Goal: Navigation & Orientation: Find specific page/section

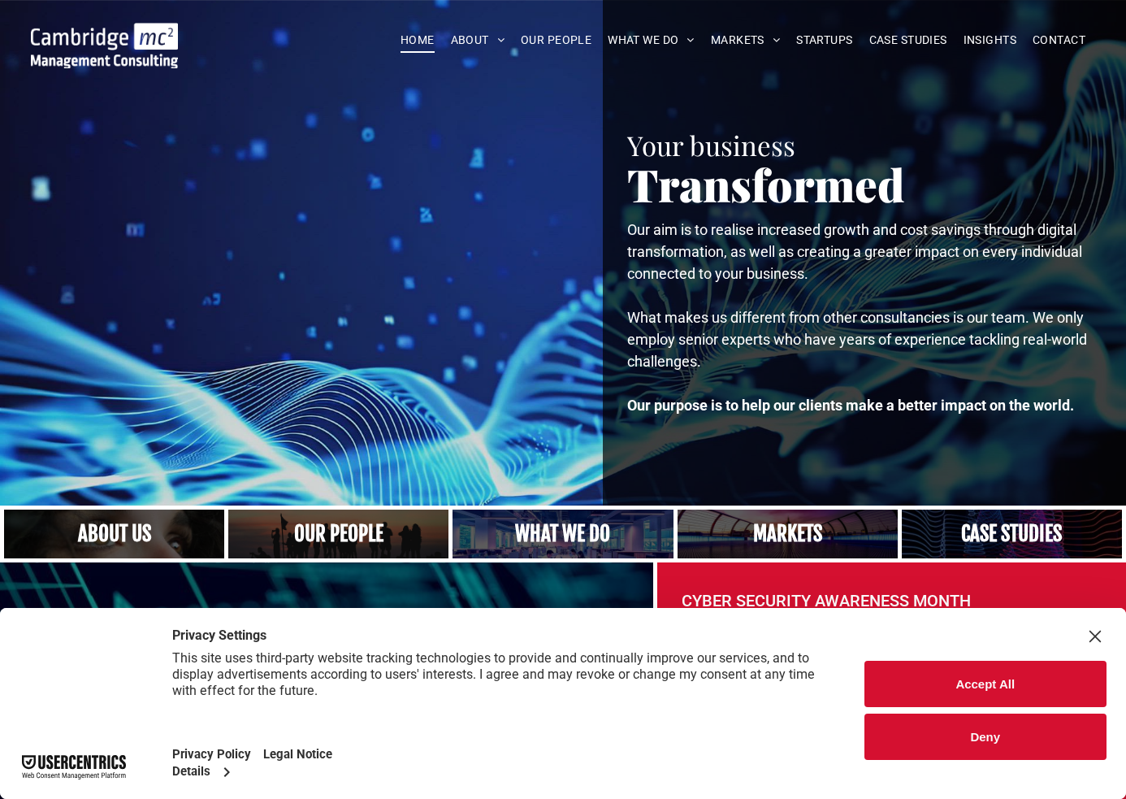
click at [951, 677] on button "Accept All" at bounding box center [985, 683] width 243 height 46
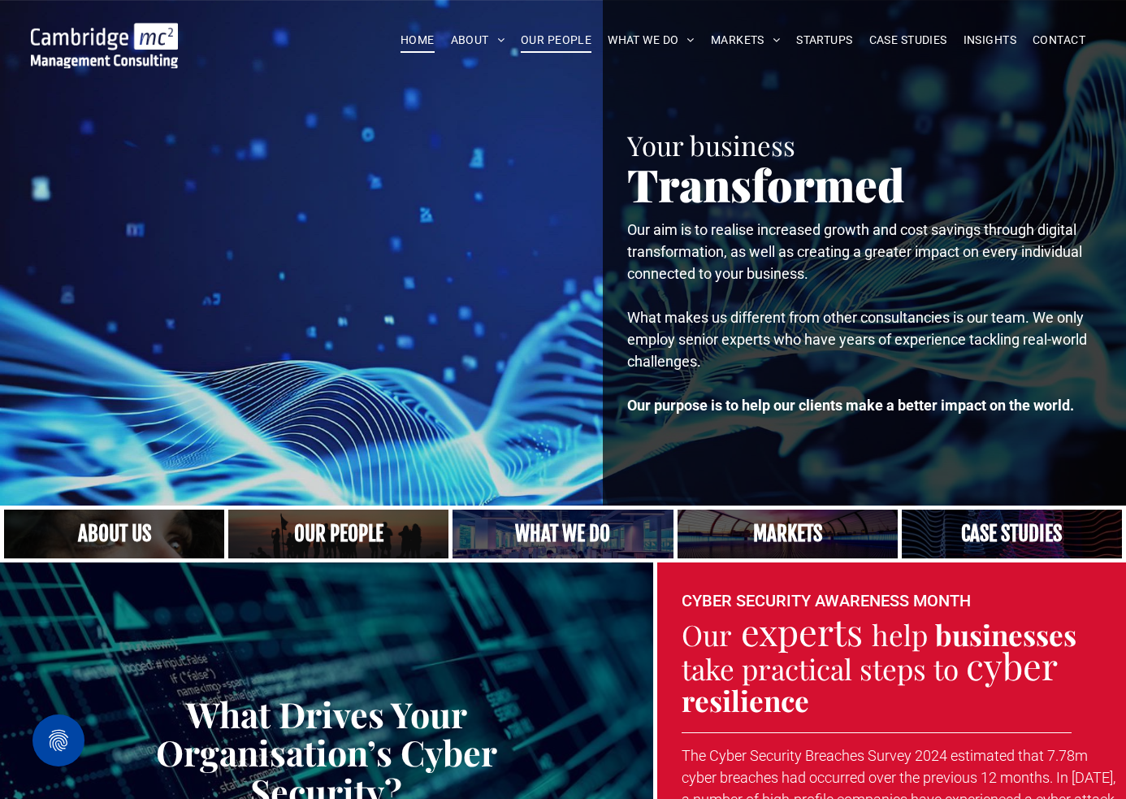
click at [563, 41] on span "OUR PEOPLE" at bounding box center [556, 40] width 71 height 25
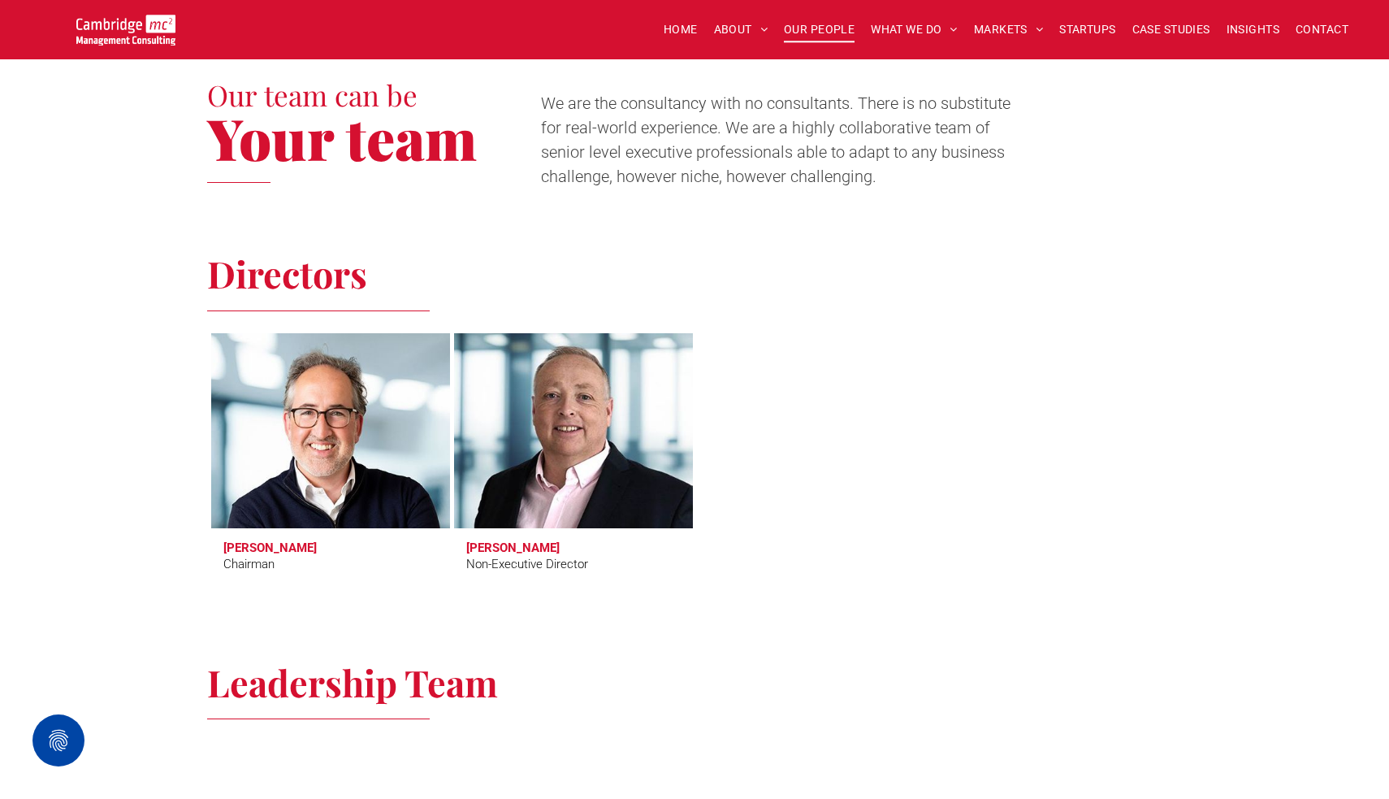
scroll to position [569, 0]
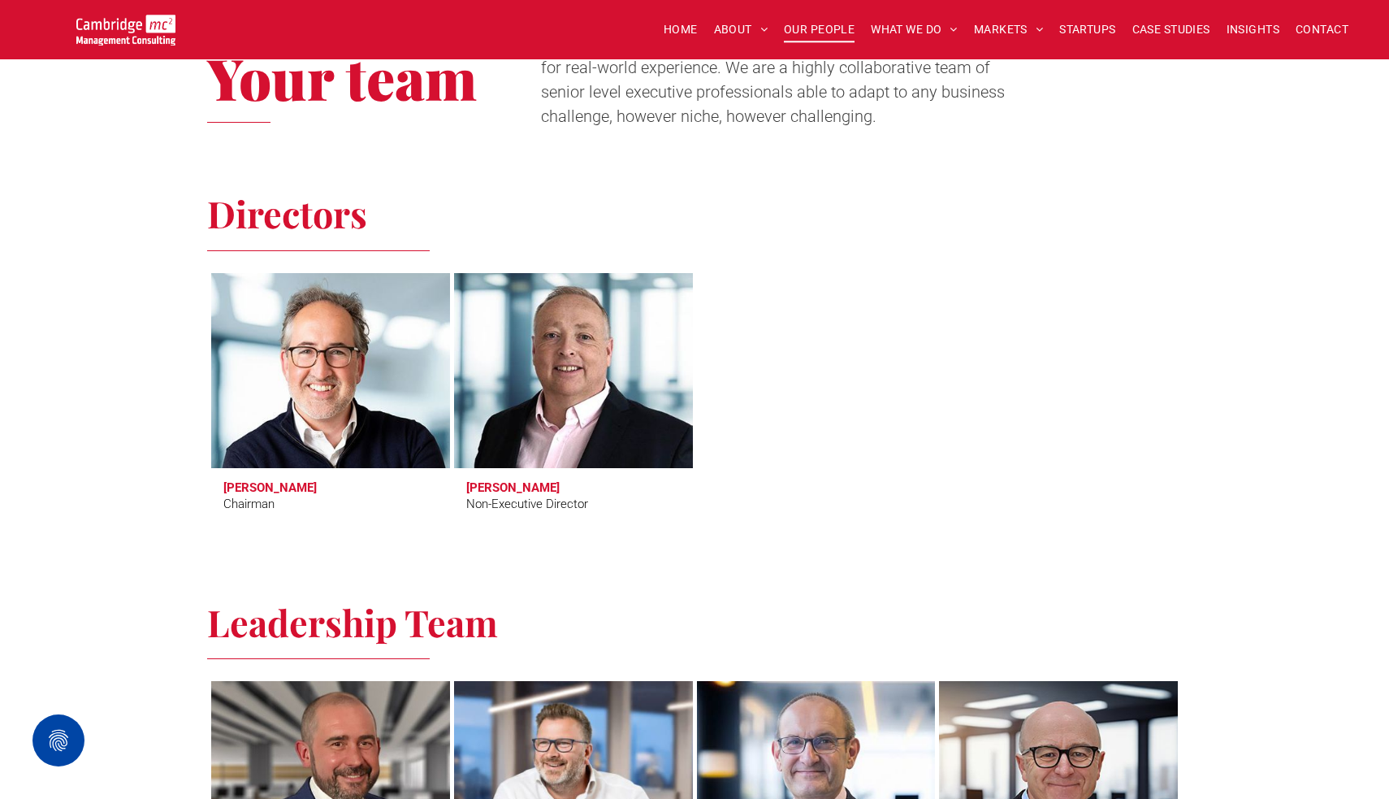
click at [347, 369] on link at bounding box center [330, 370] width 253 height 206
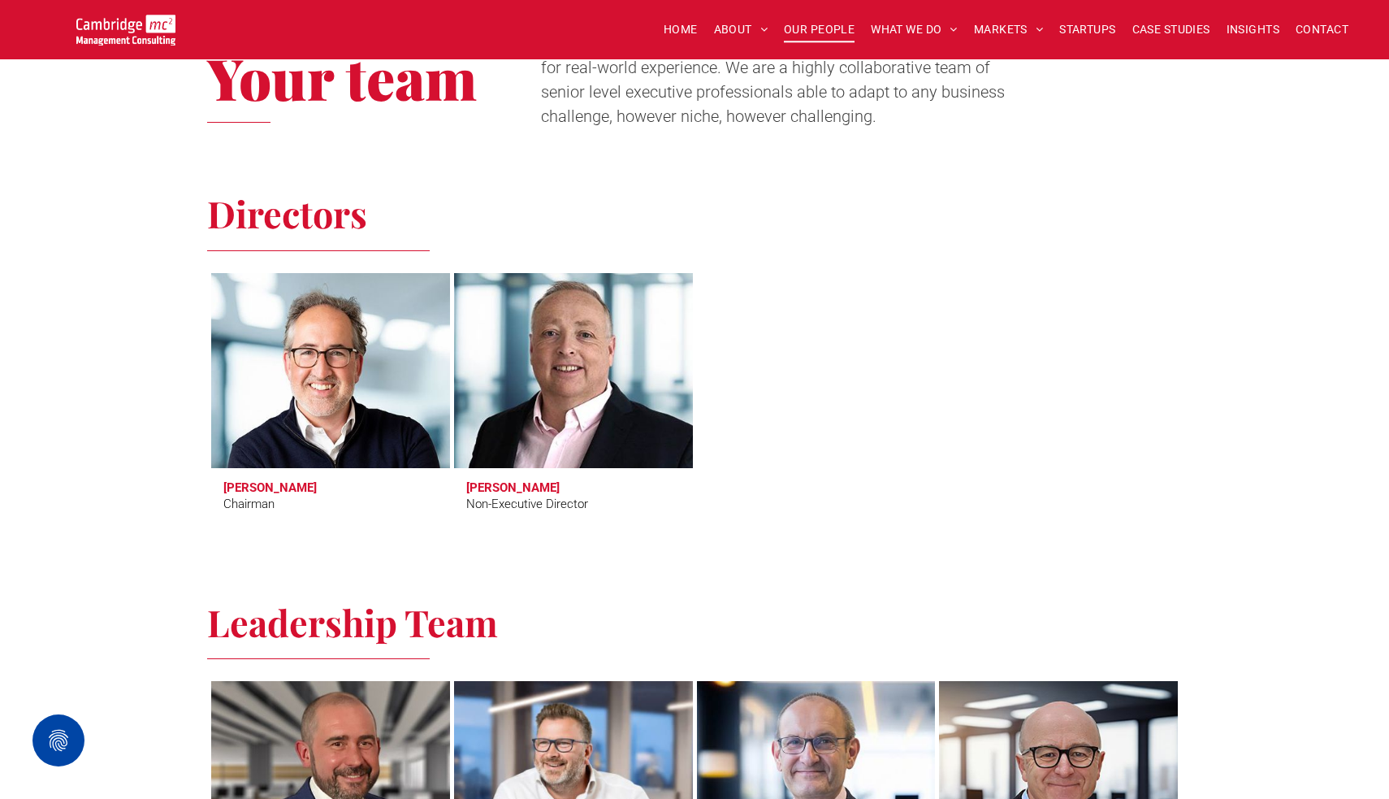
click at [566, 436] on link at bounding box center [573, 370] width 253 height 206
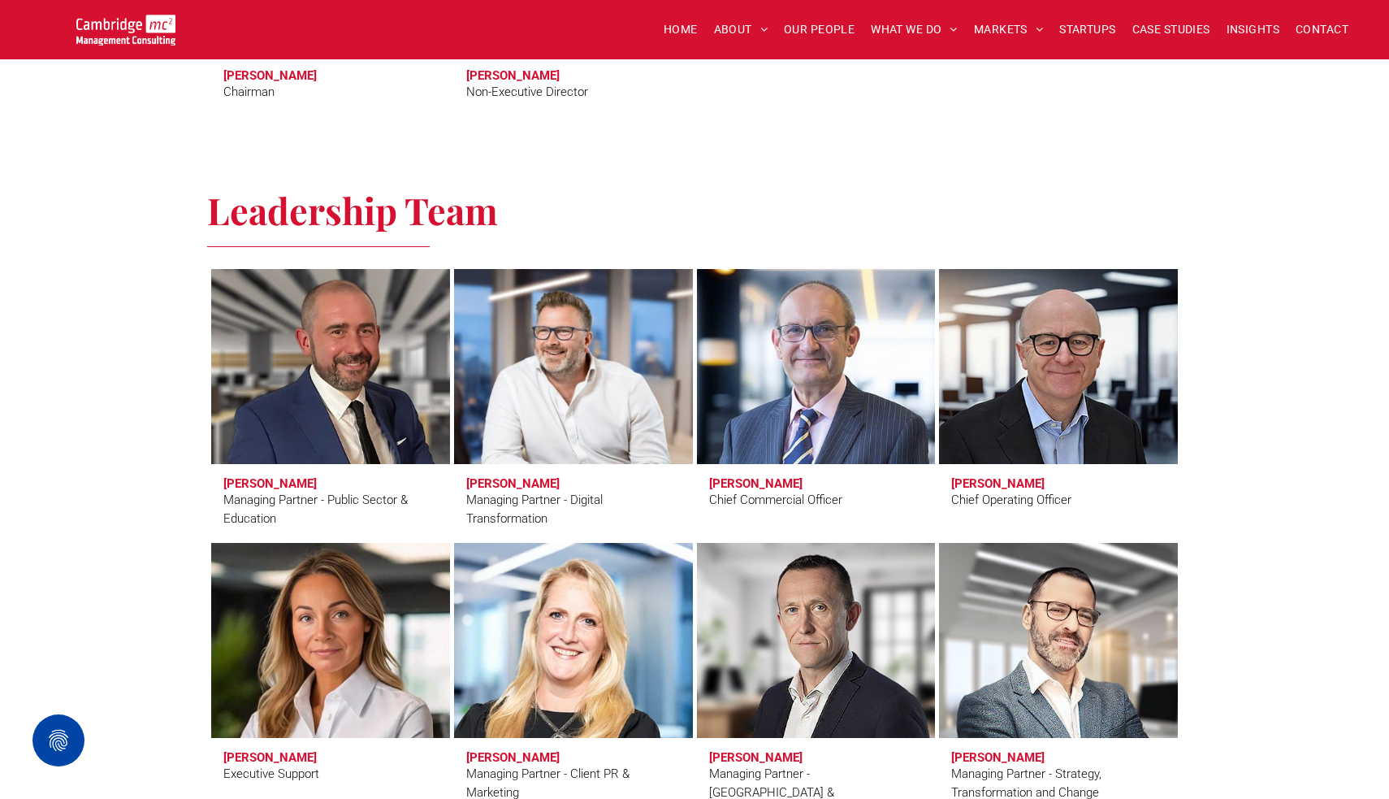
scroll to position [1043, 0]
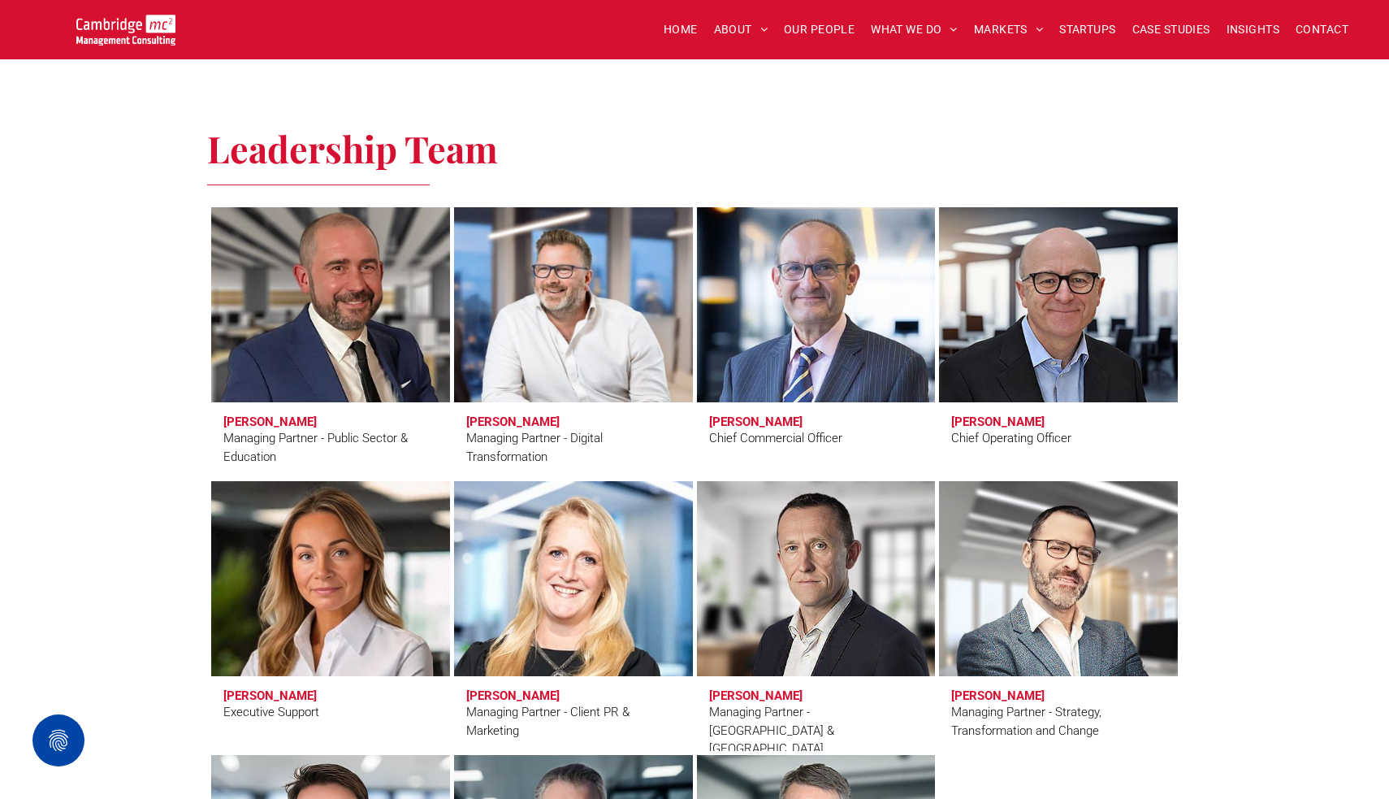
click at [334, 318] on link at bounding box center [330, 304] width 253 height 206
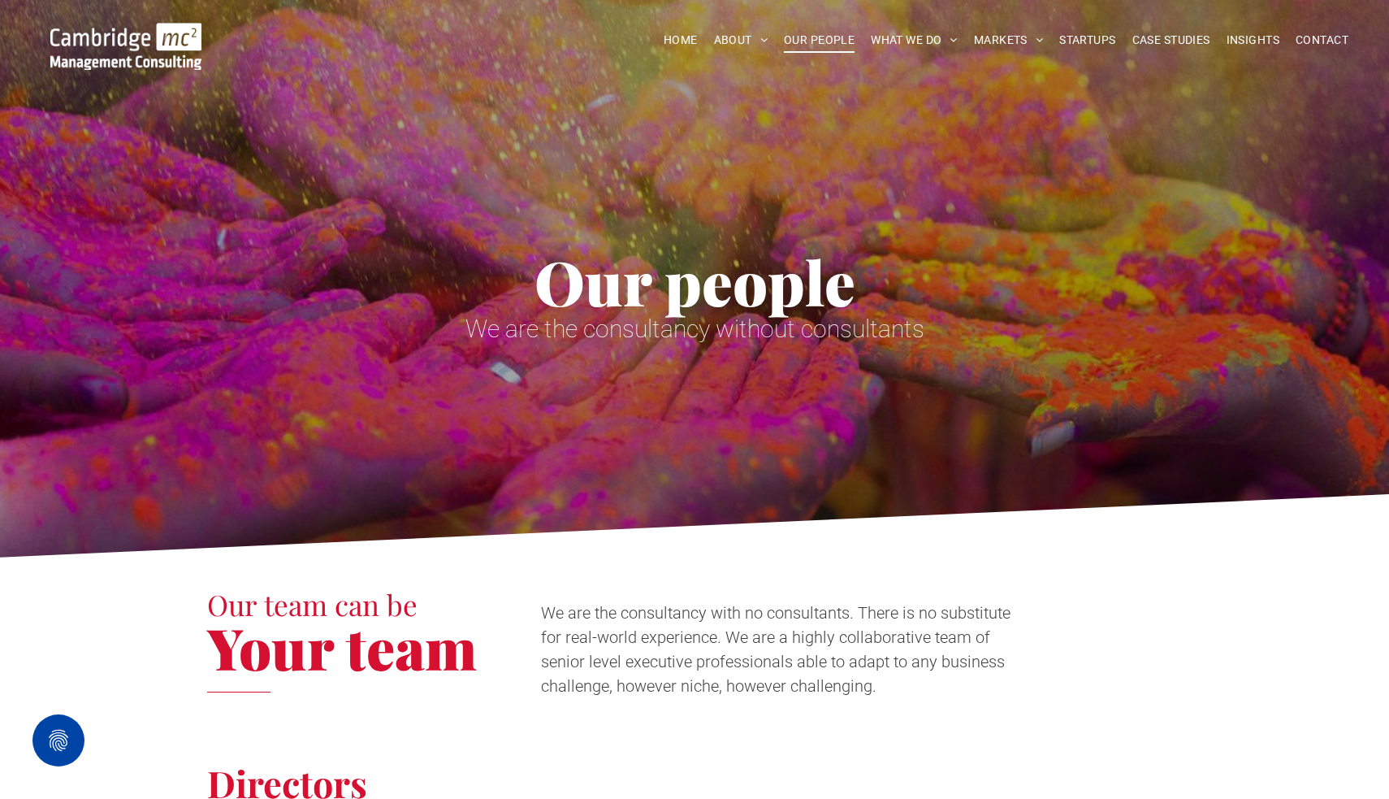
scroll to position [0, 0]
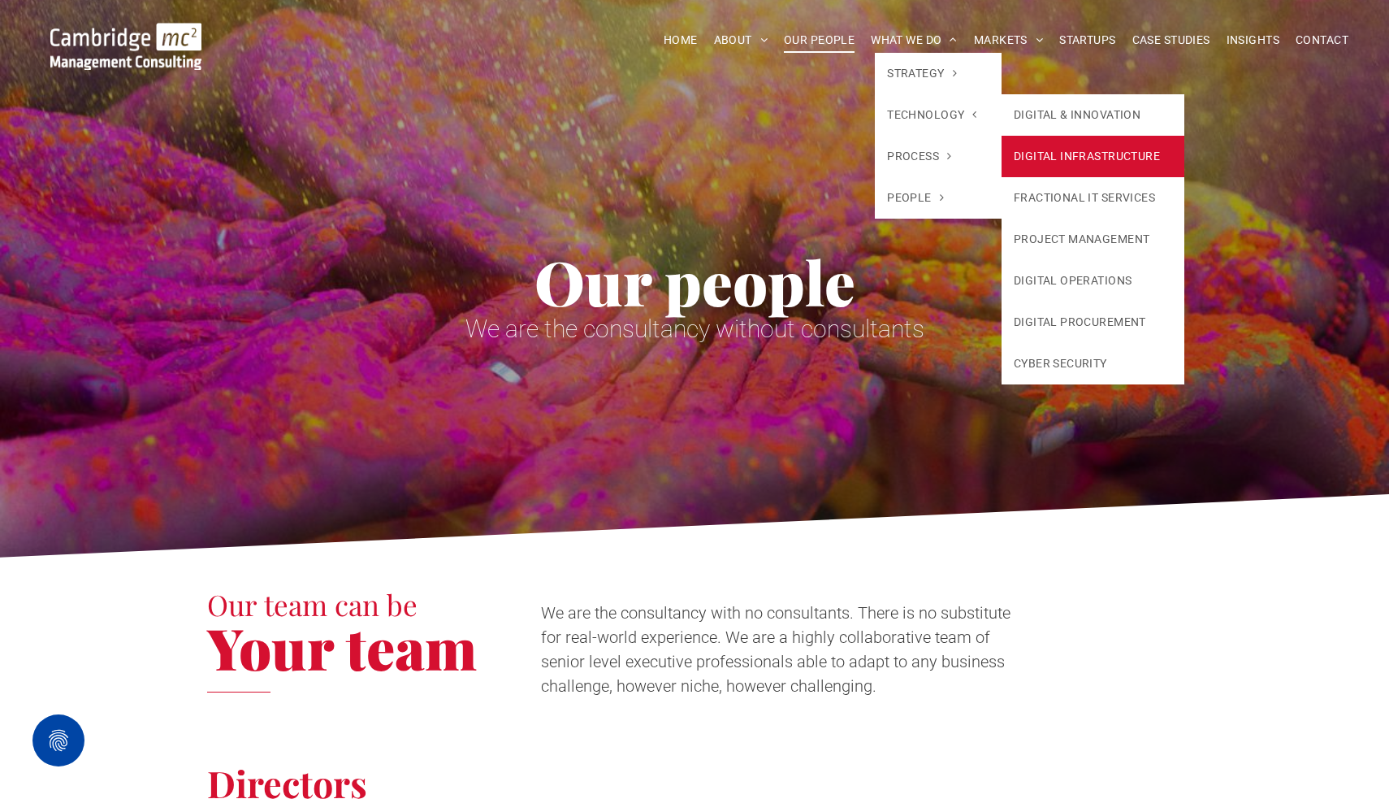
click at [1063, 152] on link "DIGITAL INFRASTRUCTURE" at bounding box center [1093, 156] width 183 height 41
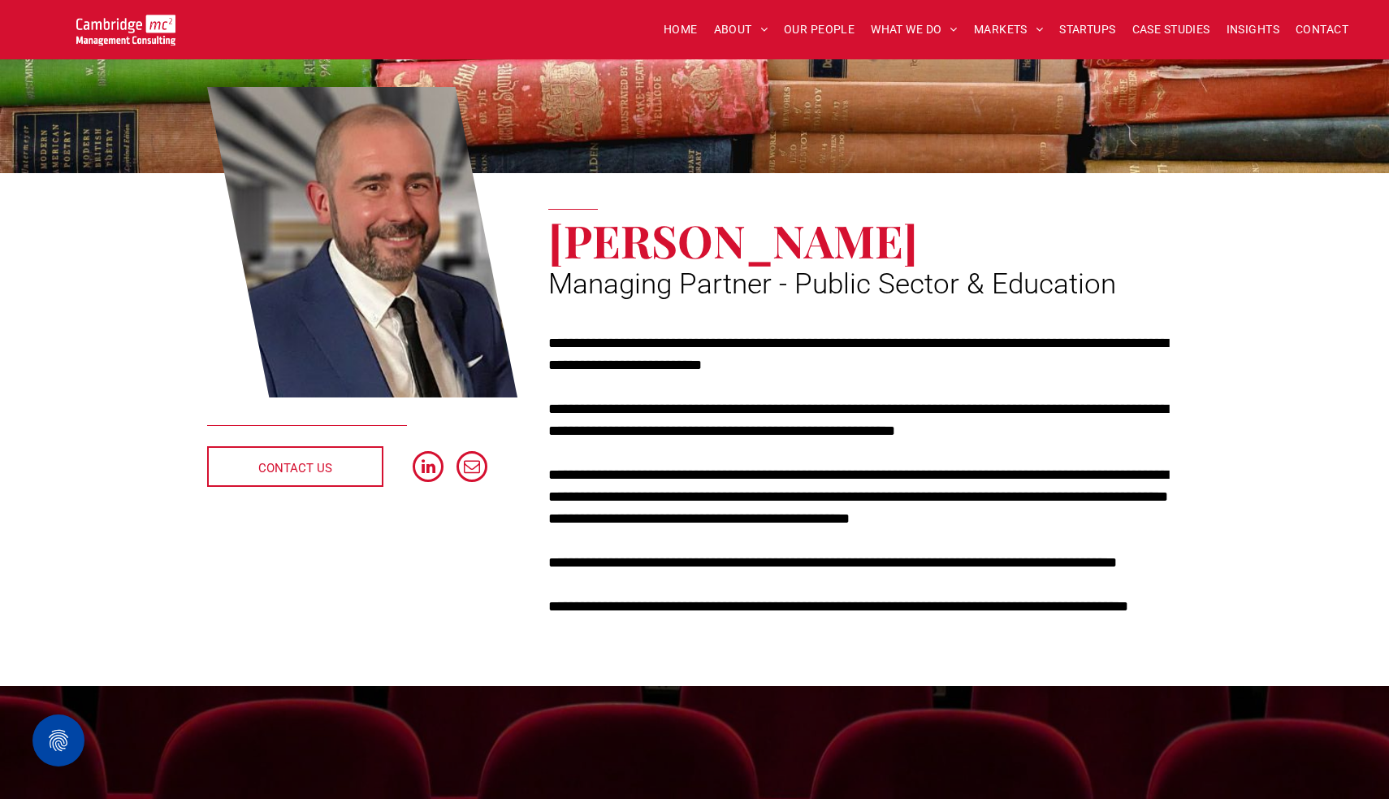
scroll to position [171, 0]
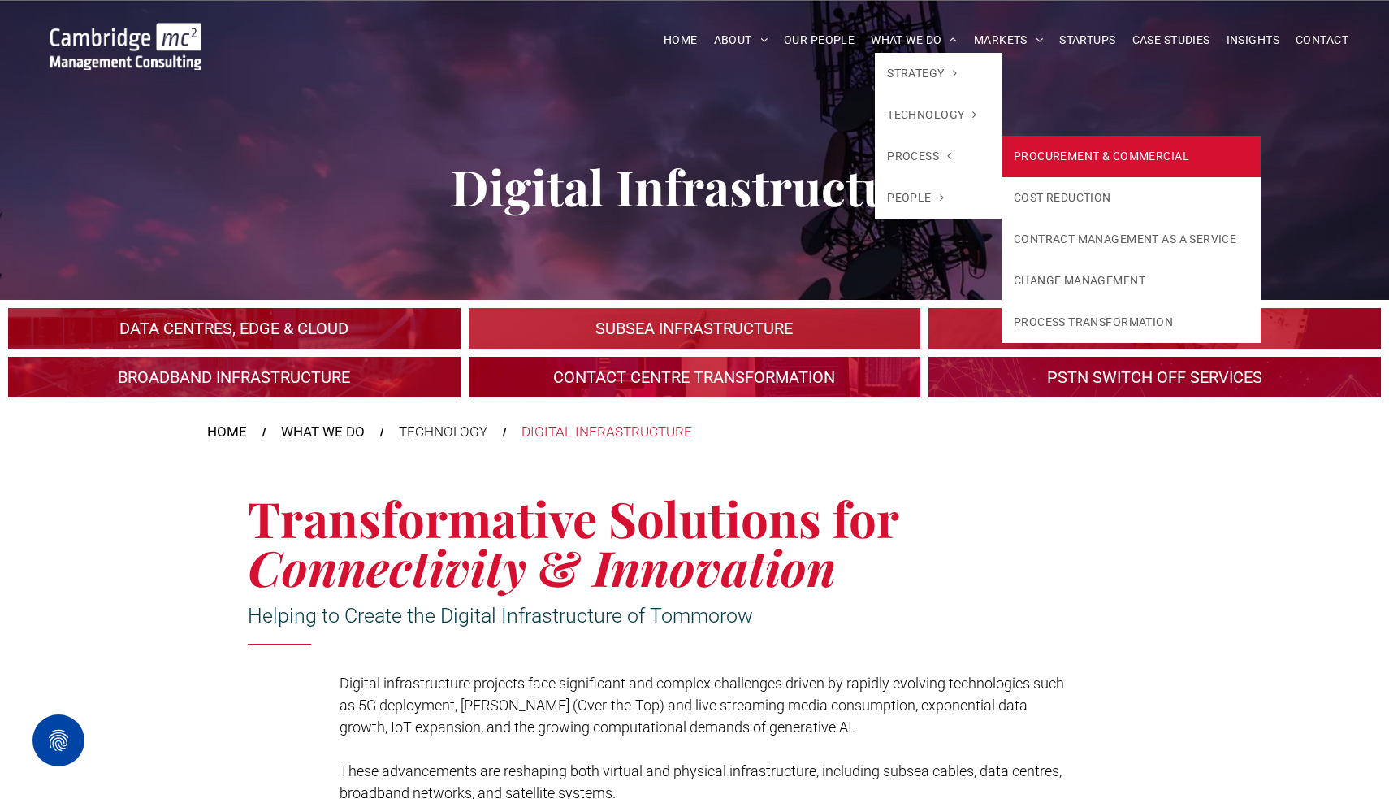
click at [1028, 158] on link "PROCUREMENT & COMMERCIAL" at bounding box center [1131, 156] width 259 height 41
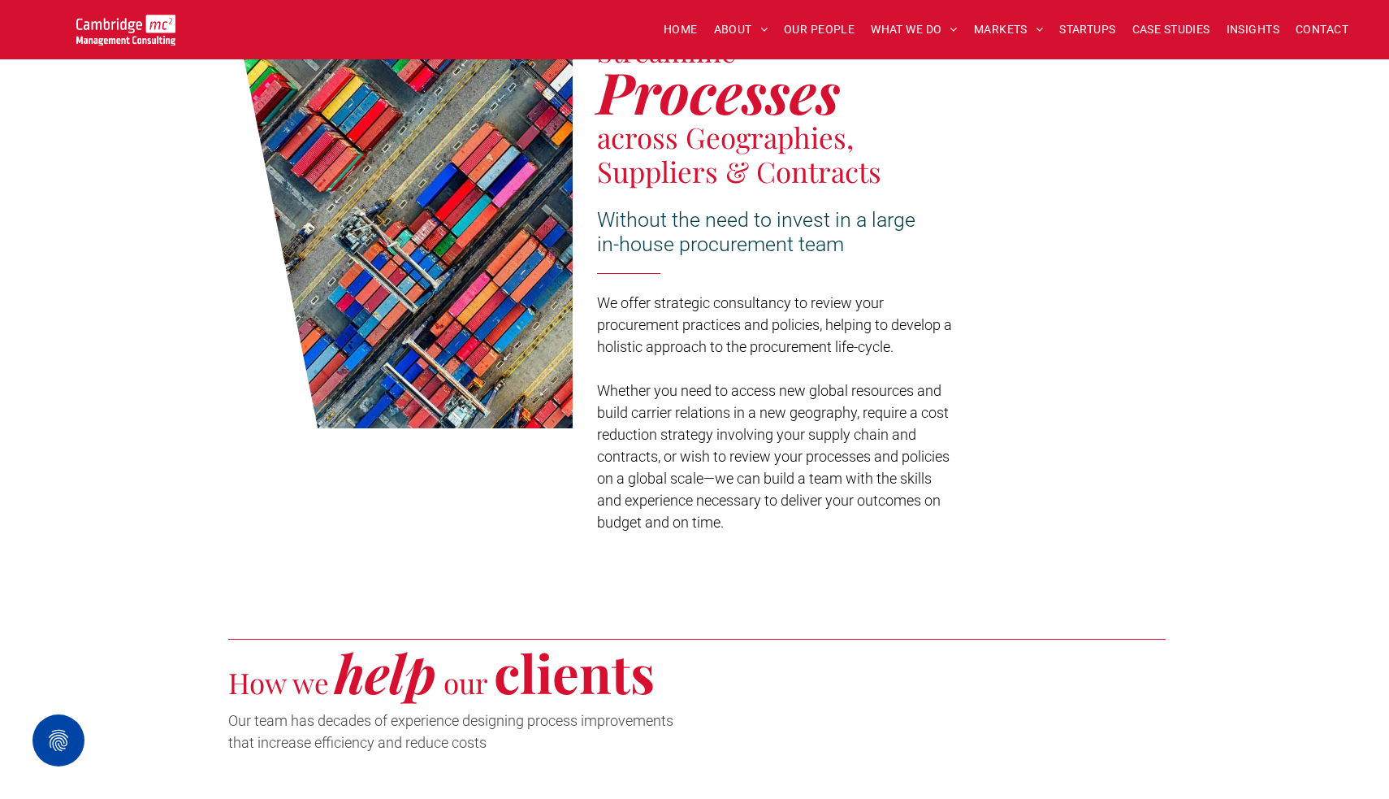
scroll to position [768, 0]
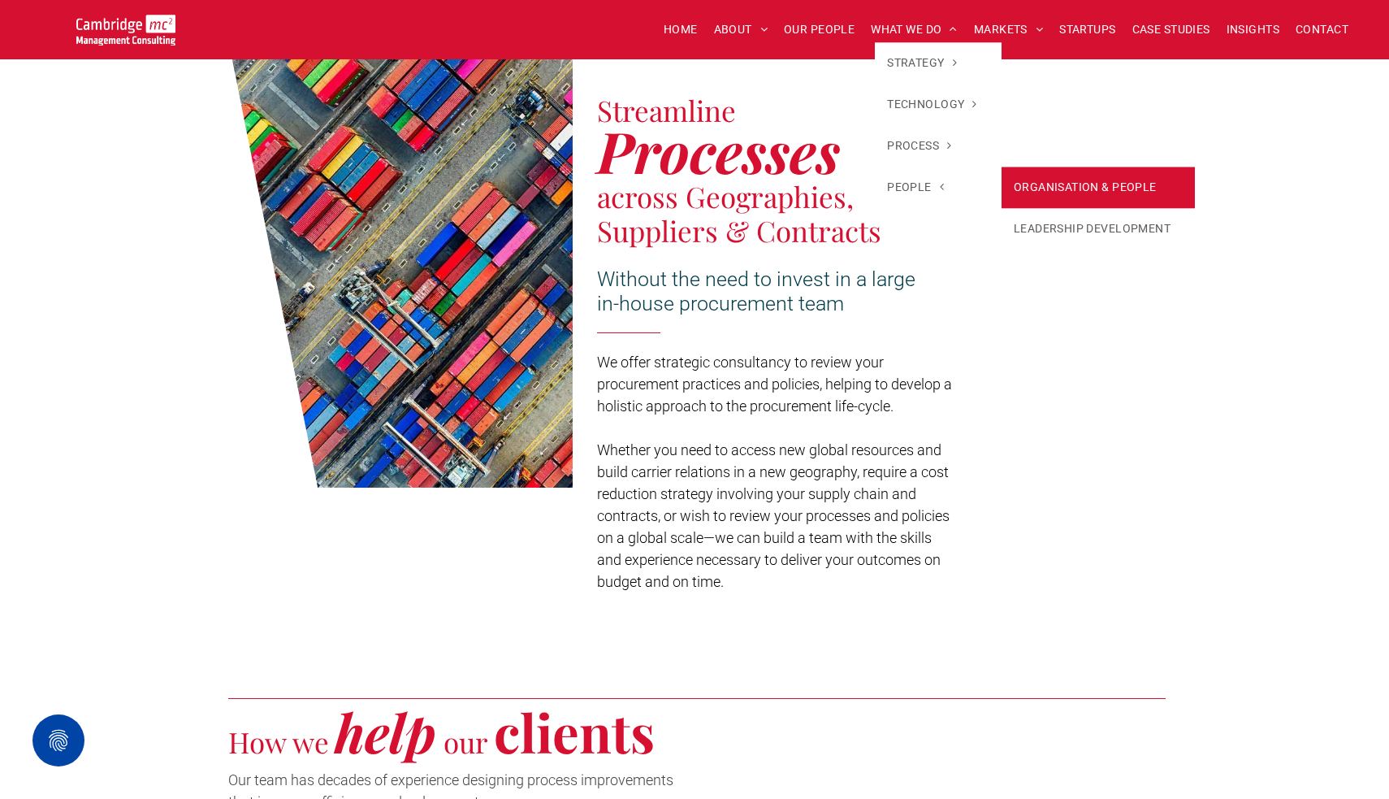
click at [1084, 191] on link "ORGANISATION & PEOPLE" at bounding box center [1098, 187] width 193 height 41
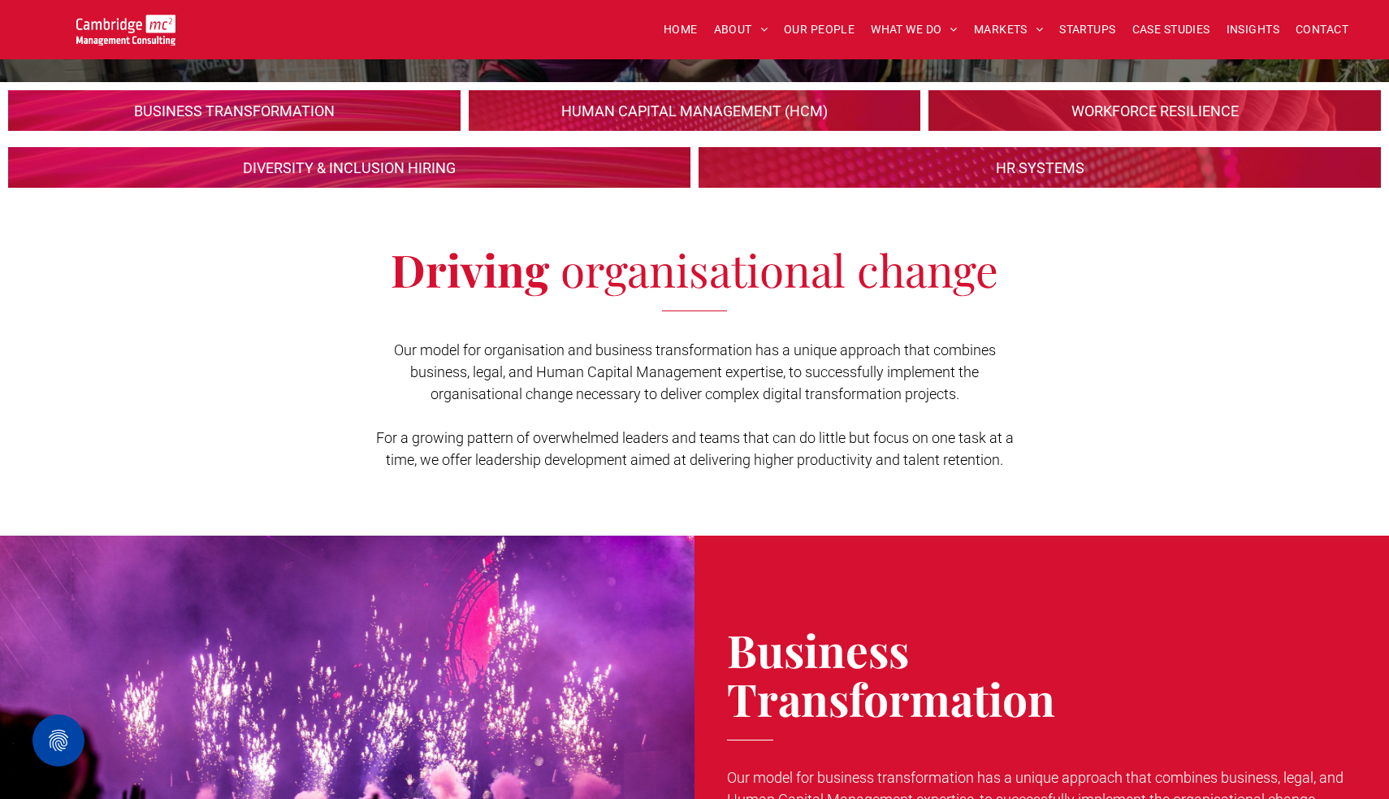
scroll to position [37, 0]
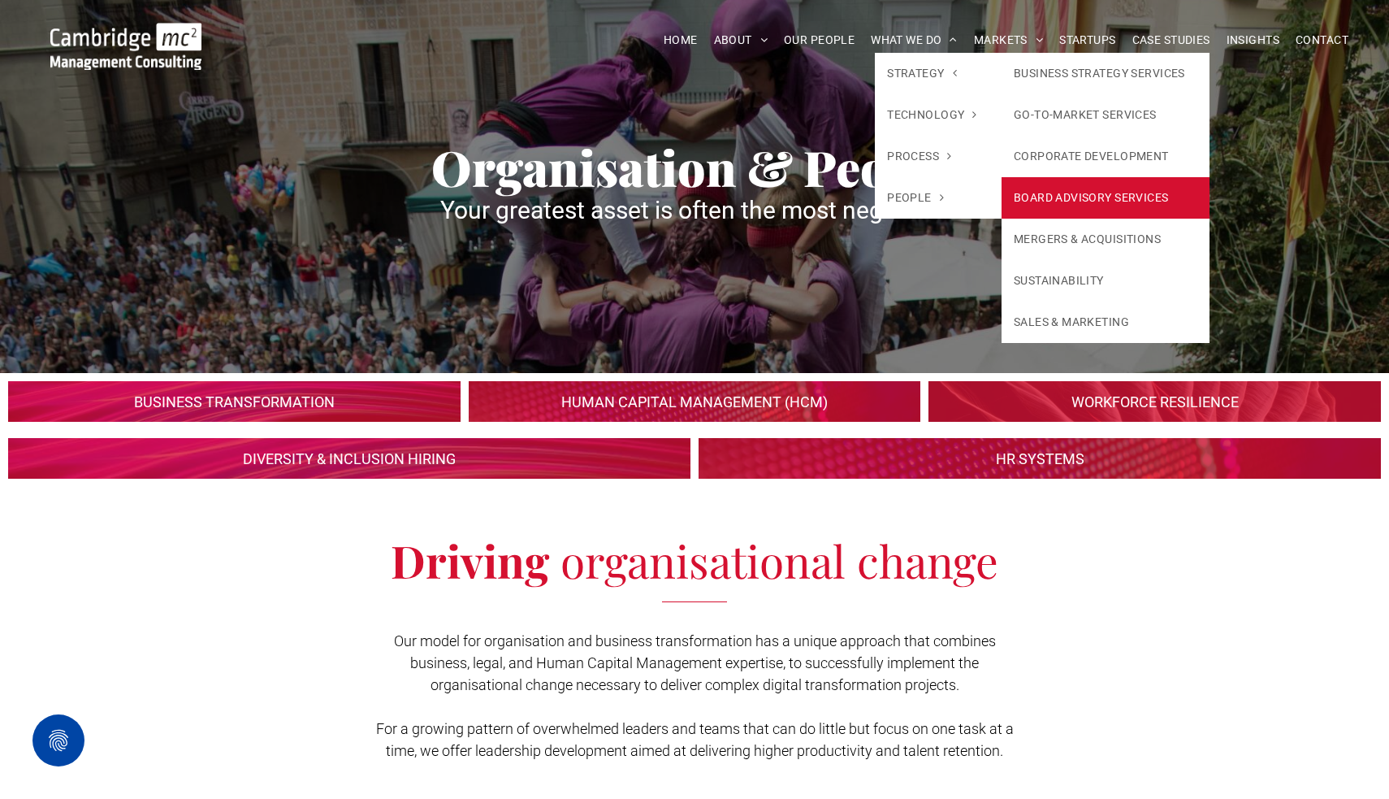
click at [1069, 189] on link "BOARD ADVISORY SERVICES" at bounding box center [1106, 197] width 208 height 41
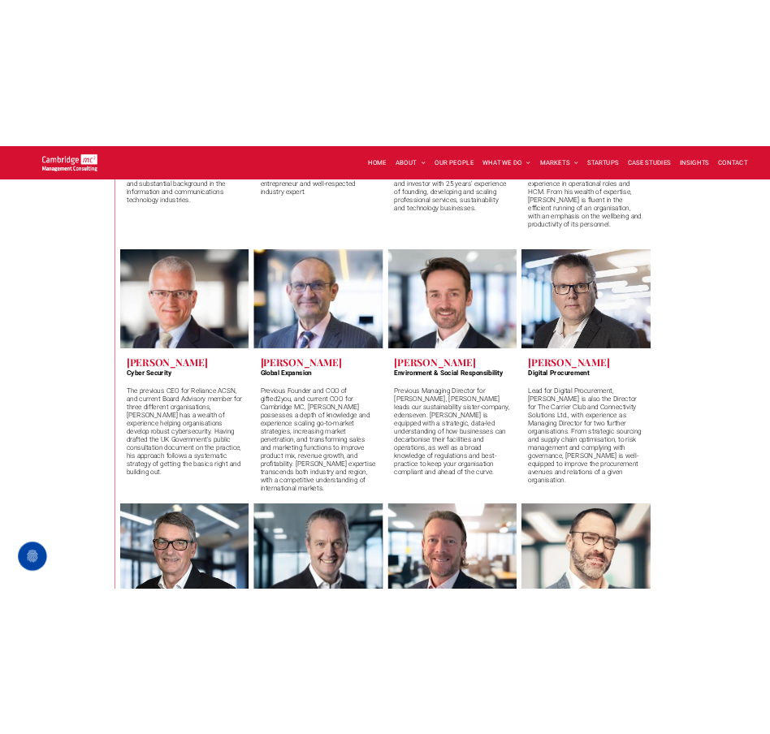
scroll to position [6305, 0]
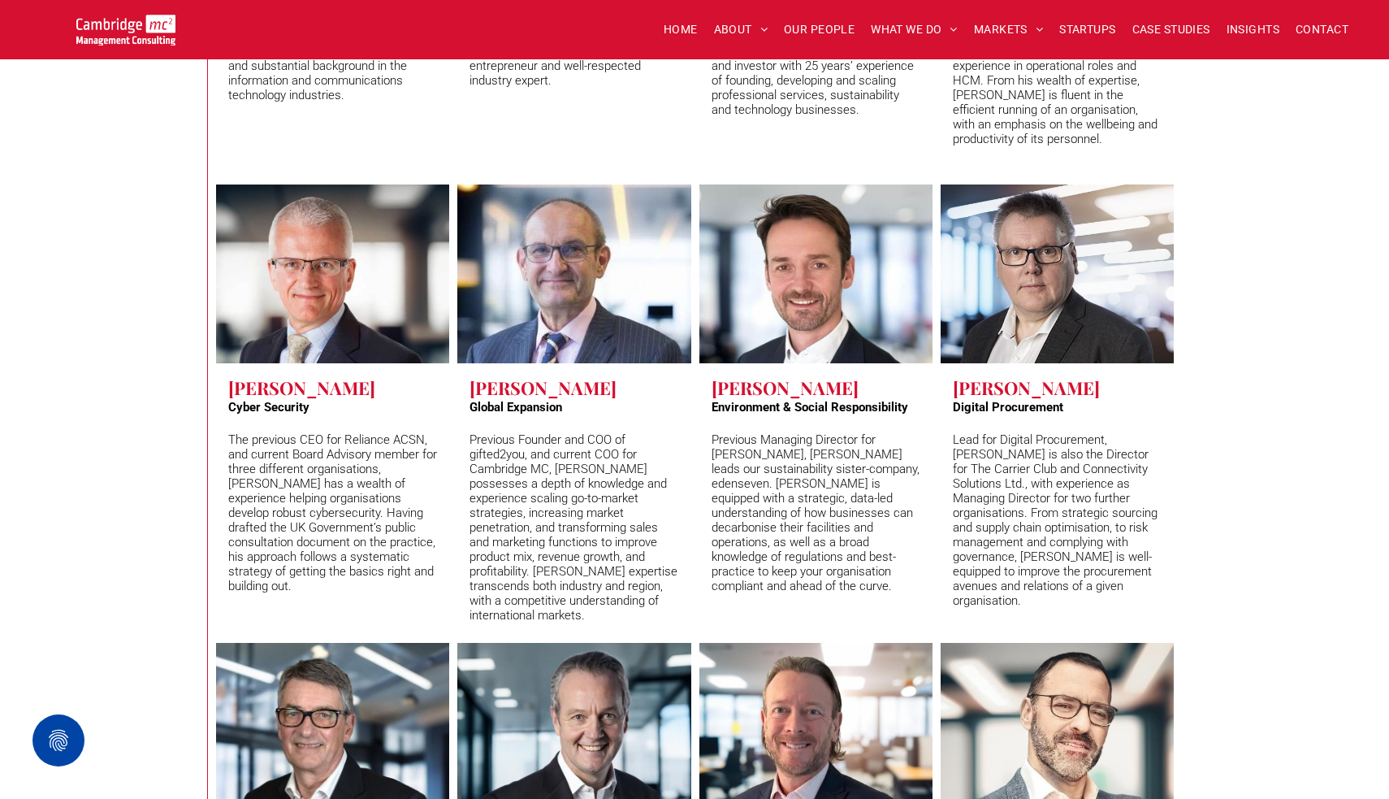
click at [852, 446] on p "Previous Managing Director for Mitie, Pete Nisbet leads our sustainability sist…" at bounding box center [816, 512] width 209 height 161
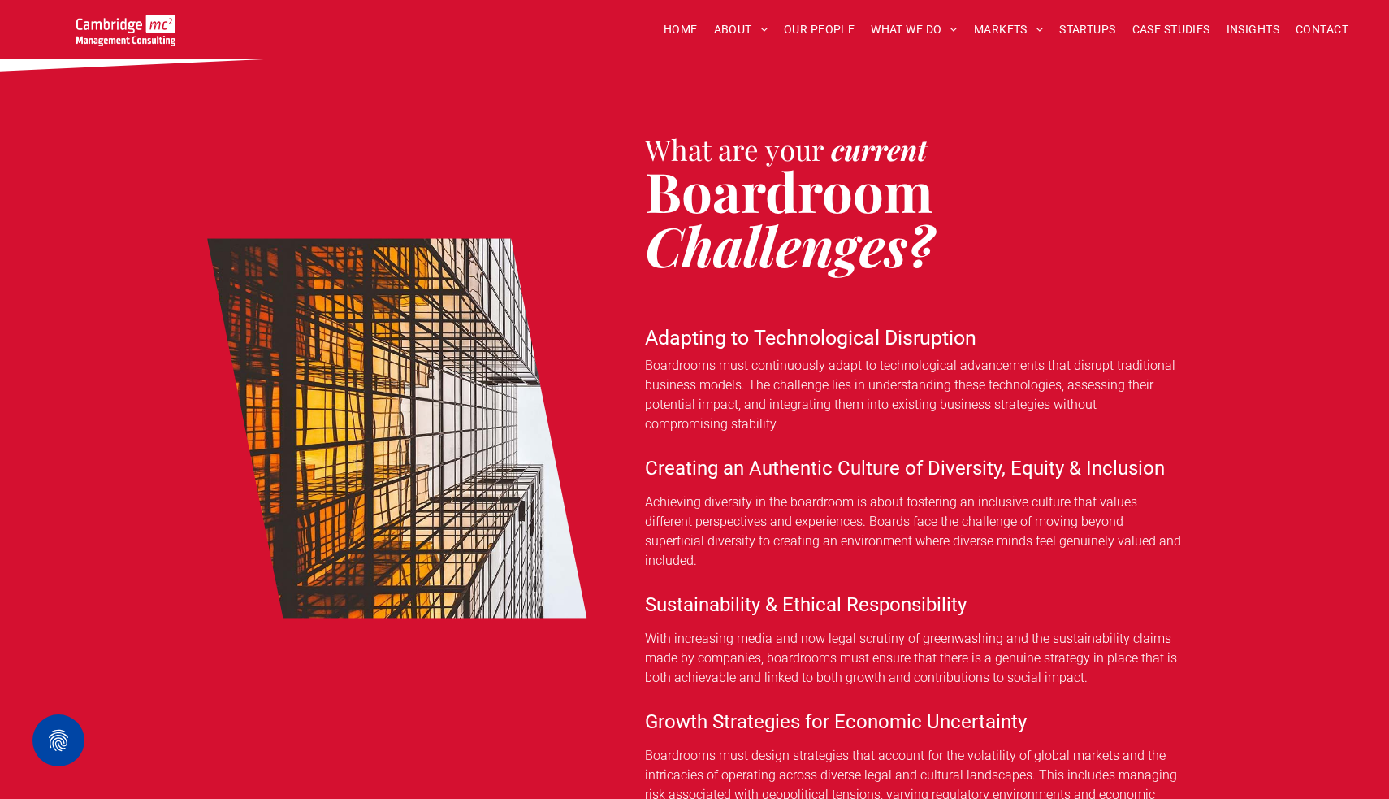
scroll to position [227, 0]
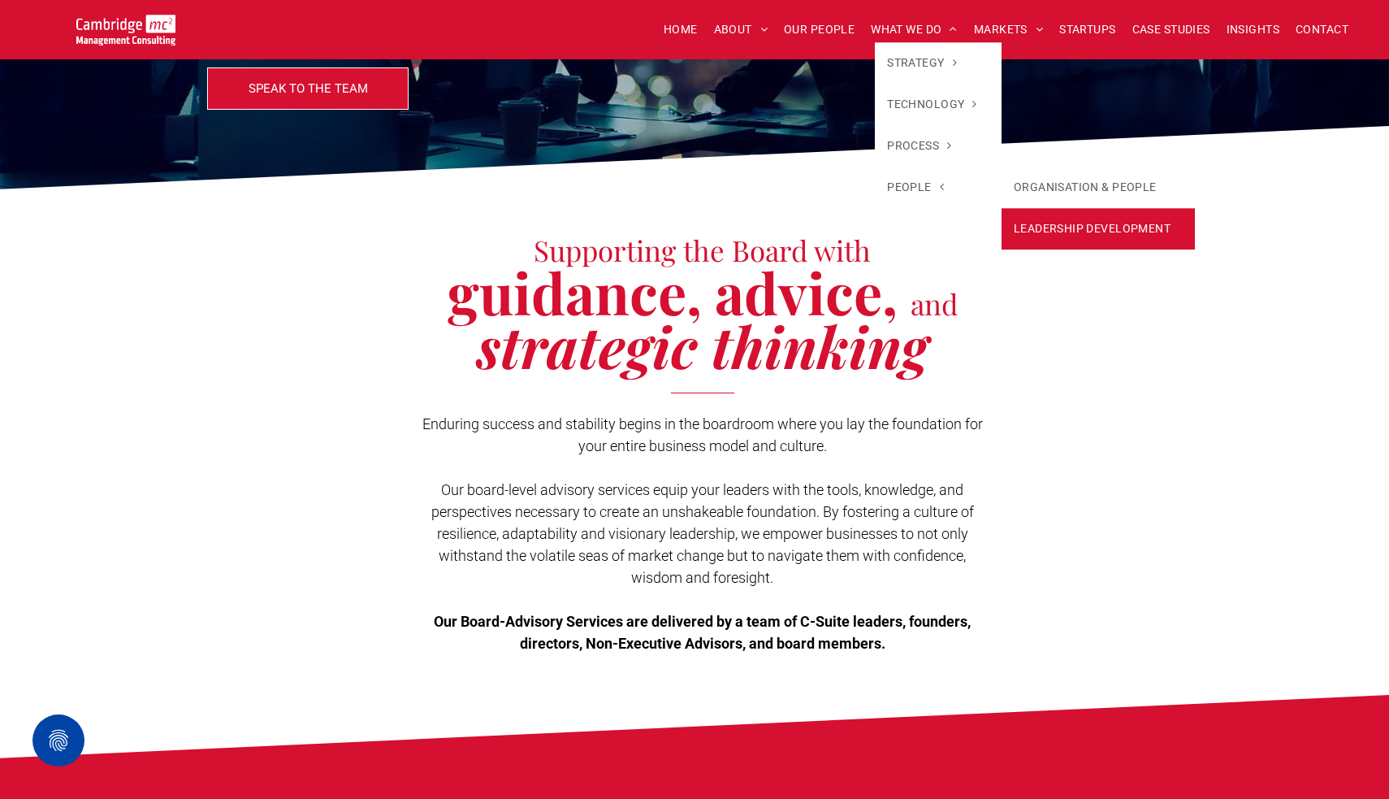
click at [1087, 229] on link "LEADERSHIP DEVELOPMENT" at bounding box center [1098, 228] width 193 height 41
